Goal: Navigation & Orientation: Understand site structure

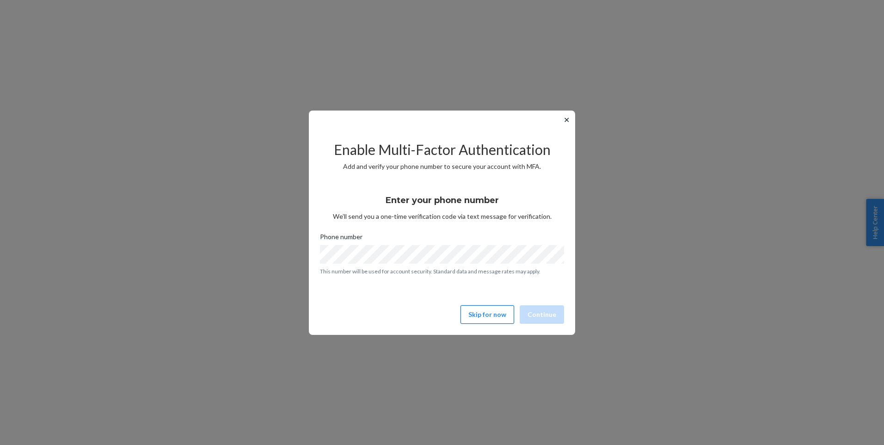
click at [498, 316] on button "Skip for now" at bounding box center [487, 314] width 54 height 18
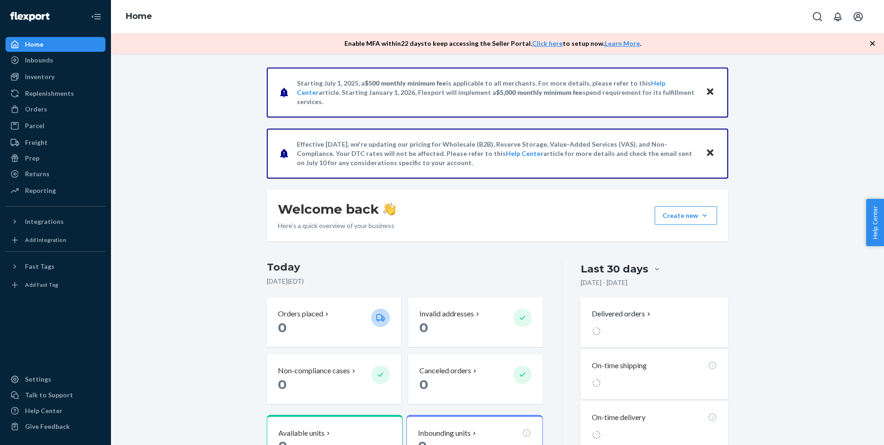
click at [169, 90] on div "Starting [DATE], a $500 monthly minimum fee is applicable to all merchants. For…" at bounding box center [497, 314] width 759 height 494
drag, startPoint x: 873, startPoint y: 41, endPoint x: 868, endPoint y: 45, distance: 6.6
click at [873, 41] on icon "button" at bounding box center [872, 43] width 9 height 9
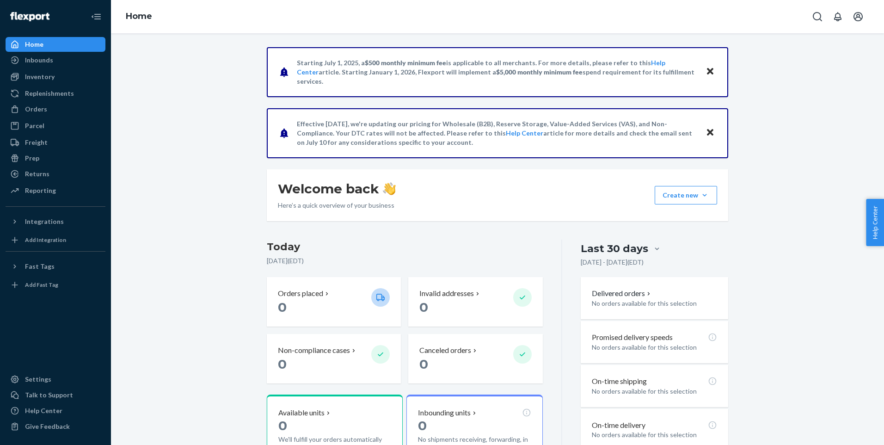
drag, startPoint x: 192, startPoint y: 208, endPoint x: 287, endPoint y: 106, distance: 138.7
click at [194, 207] on div "Starting [DATE], a $500 monthly minimum fee is applicable to all merchants. For…" at bounding box center [497, 294] width 759 height 494
